Goal: Find specific fact: Find specific fact

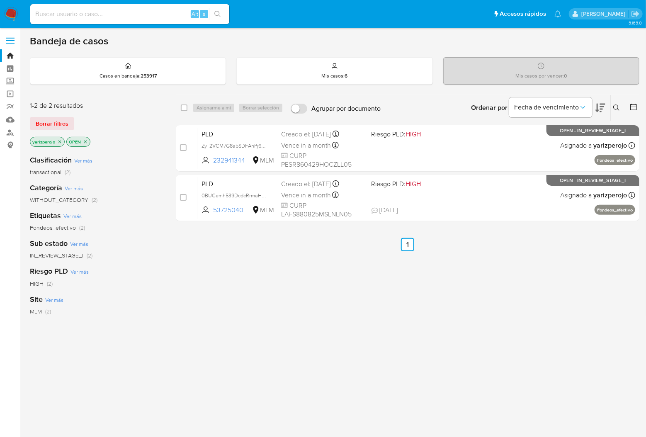
click at [166, 12] on input at bounding box center [129, 14] width 199 height 11
paste input "187869661"
type input "187869661"
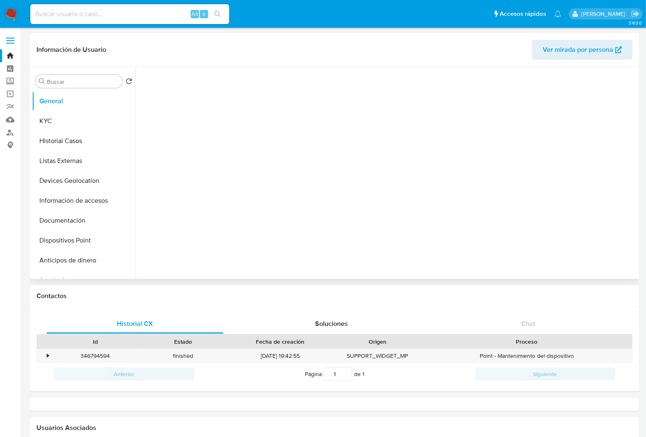
select select "10"
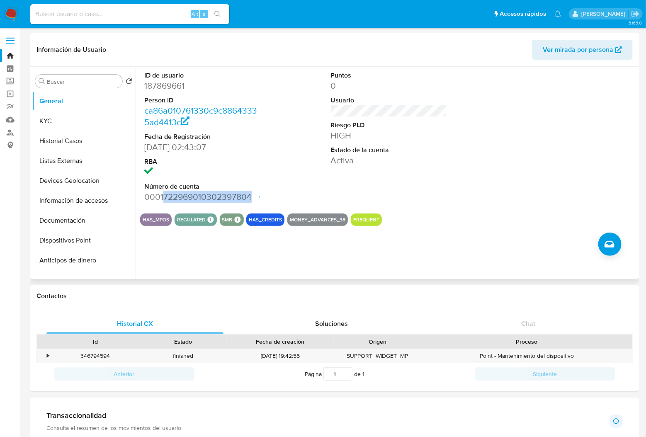
drag, startPoint x: 249, startPoint y: 199, endPoint x: 163, endPoint y: 197, distance: 85.9
click at [163, 197] on dd "0001722969010302397804 Fecha de apertura [DATE] 20:52 Estado ACTIVE" at bounding box center [202, 197] width 116 height 12
copy dd "722969010302397804"
